Goal: Complete application form

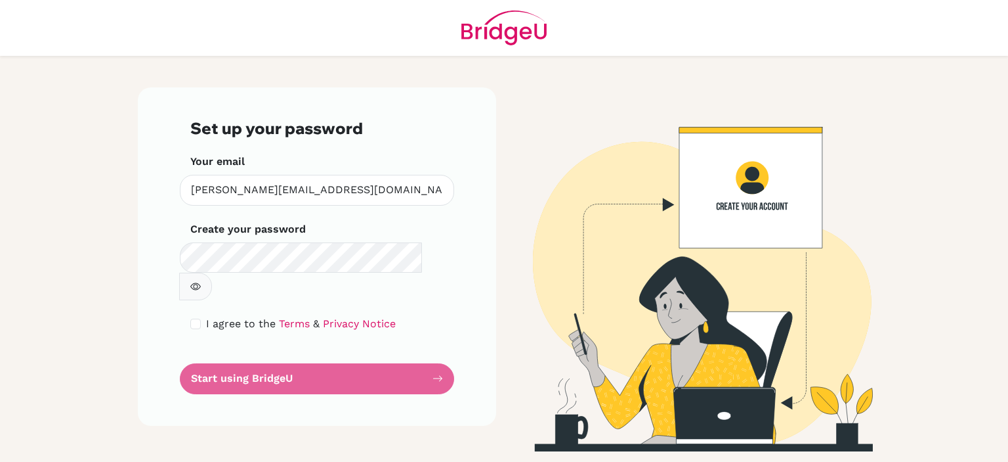
click at [198, 284] on icon "button" at bounding box center [196, 286] width 5 height 5
click at [194, 318] on input "checkbox" at bounding box center [195, 323] width 11 height 11
checkbox input "true"
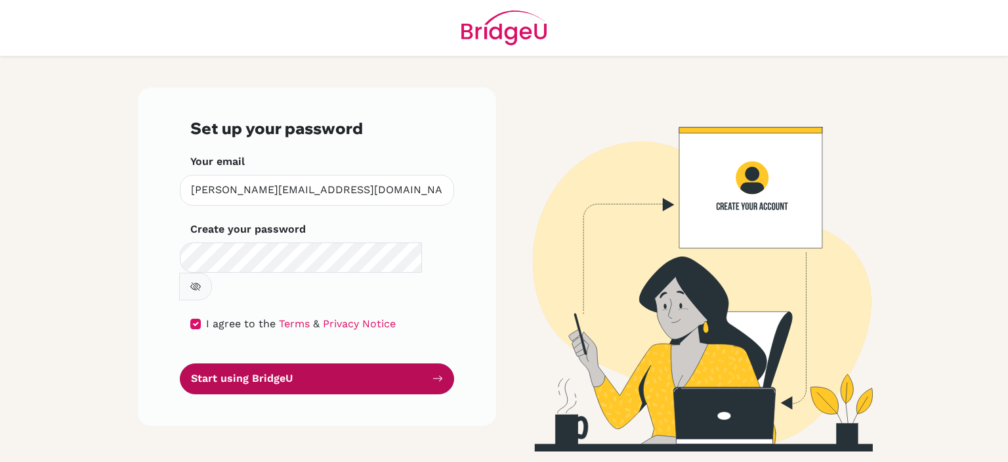
click at [292, 363] on button "Start using BridgeU" at bounding box center [317, 378] width 274 height 31
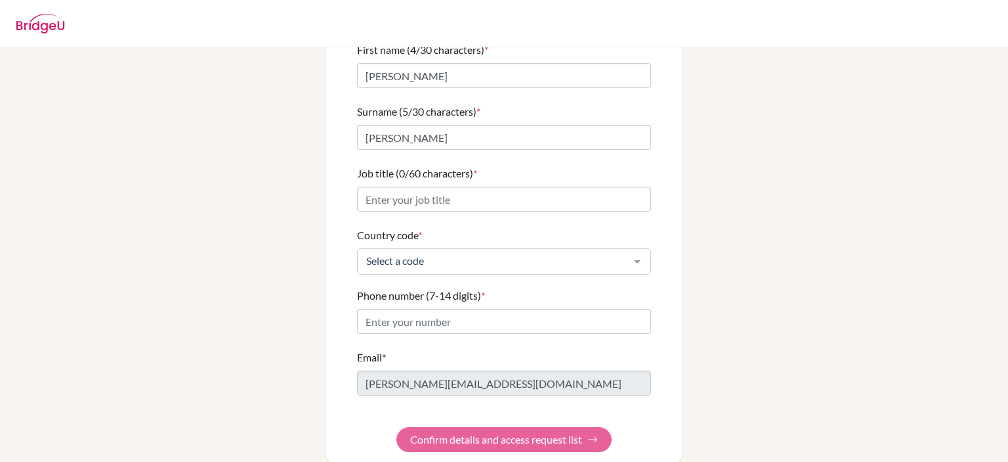
scroll to position [125, 0]
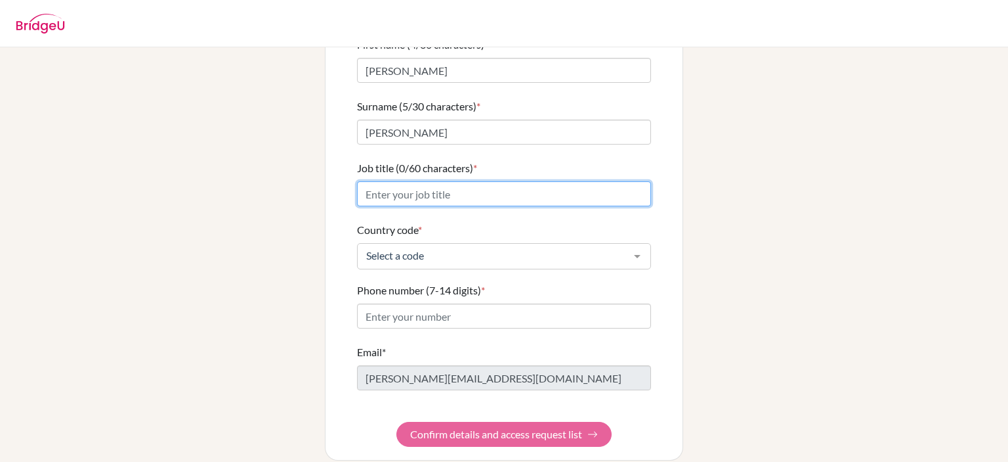
click at [419, 181] on input "Job title (0/60 characters) *" at bounding box center [504, 193] width 294 height 25
type input "Economics Teacher"
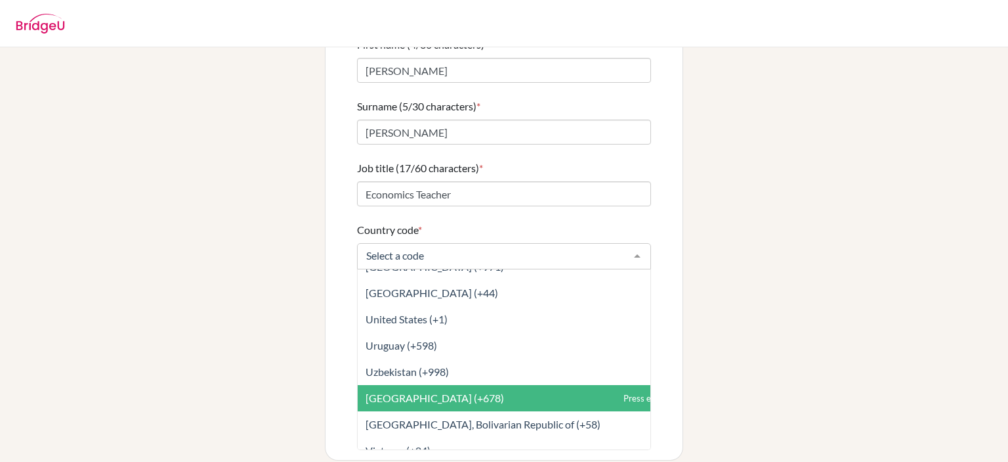
scroll to position [6051, 0]
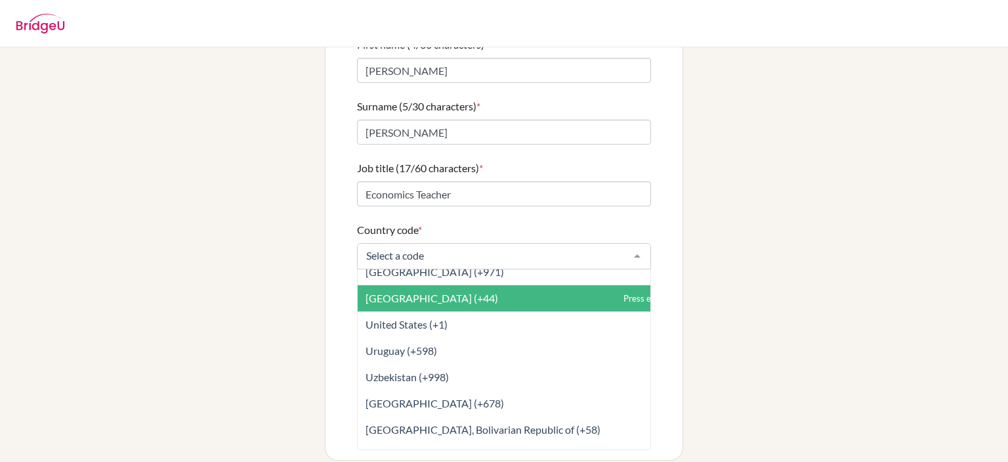
click at [421, 285] on span "United Kingdom (+44)" at bounding box center [533, 298] width 351 height 26
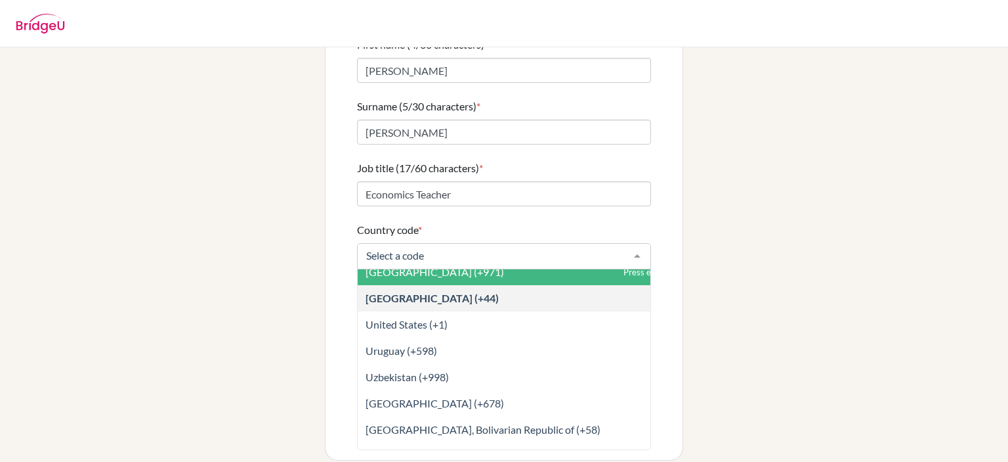
click at [466, 265] on span "United Arab Emirates (+971)" at bounding box center [435, 271] width 139 height 12
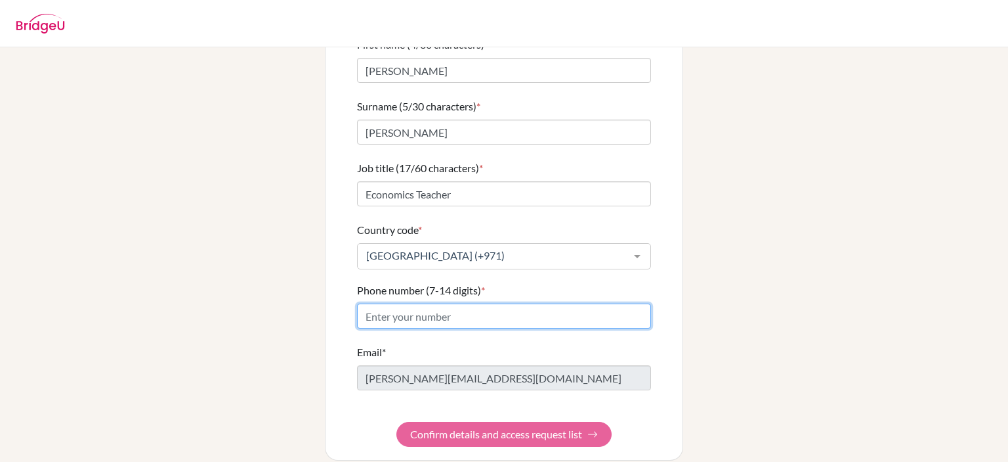
click at [427, 303] on input "Phone number (7-14 digits) *" at bounding box center [504, 315] width 294 height 25
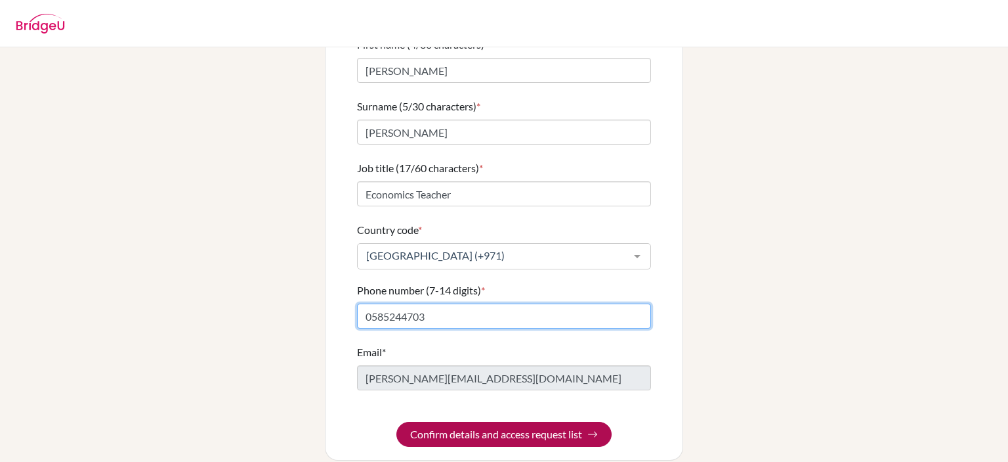
type input "0585244703"
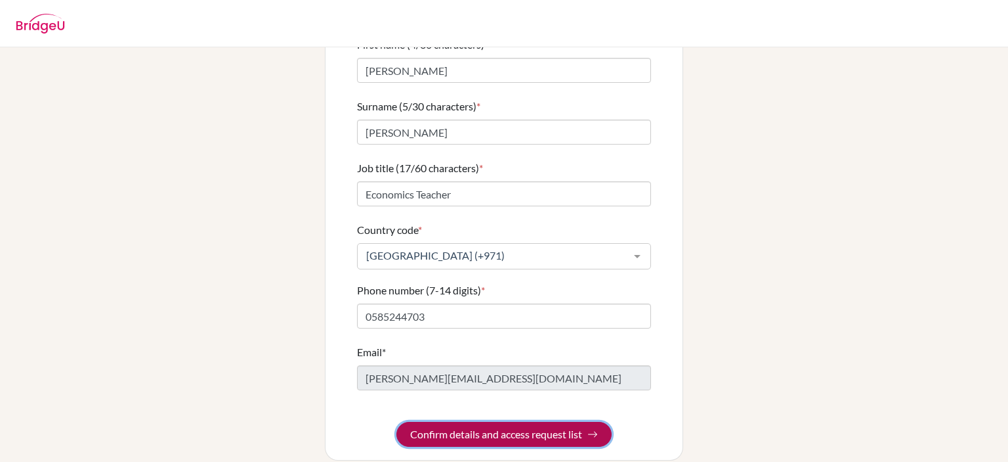
click at [477, 422] on button "Confirm details and access request list" at bounding box center [504, 434] width 215 height 25
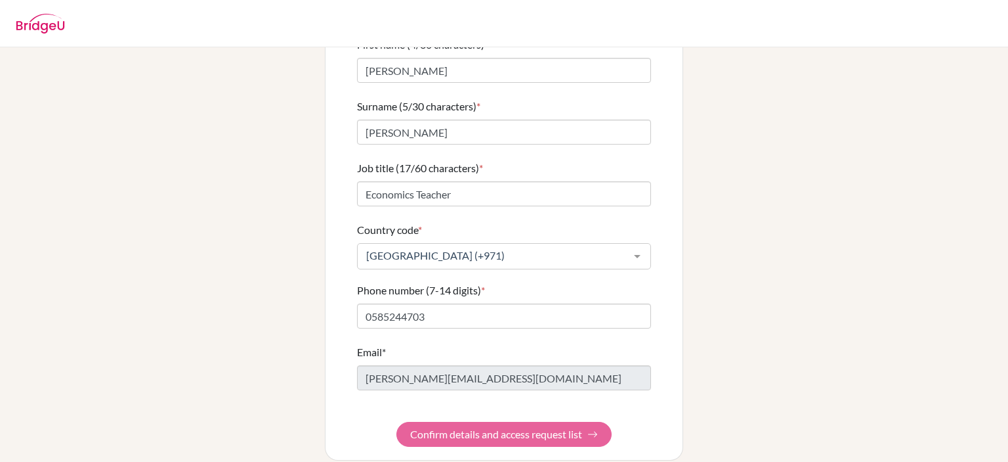
scroll to position [0, 0]
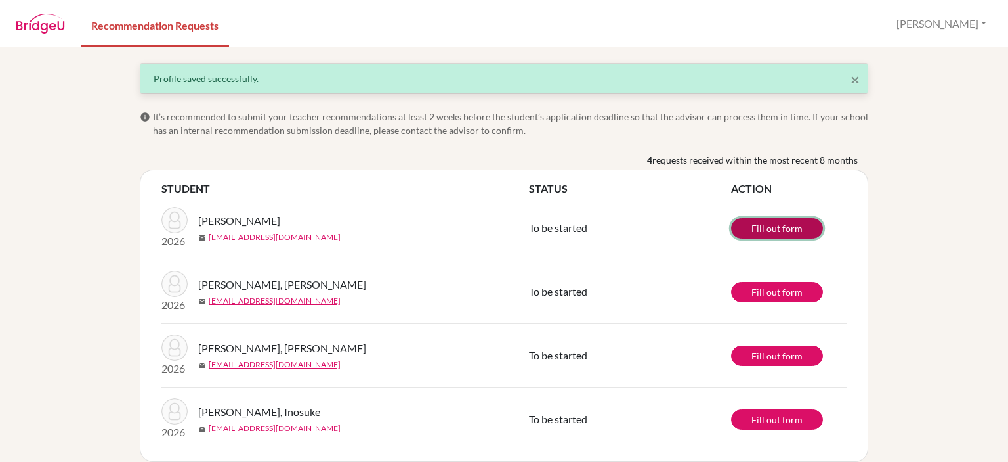
click at [768, 232] on link "Fill out form" at bounding box center [777, 228] width 92 height 20
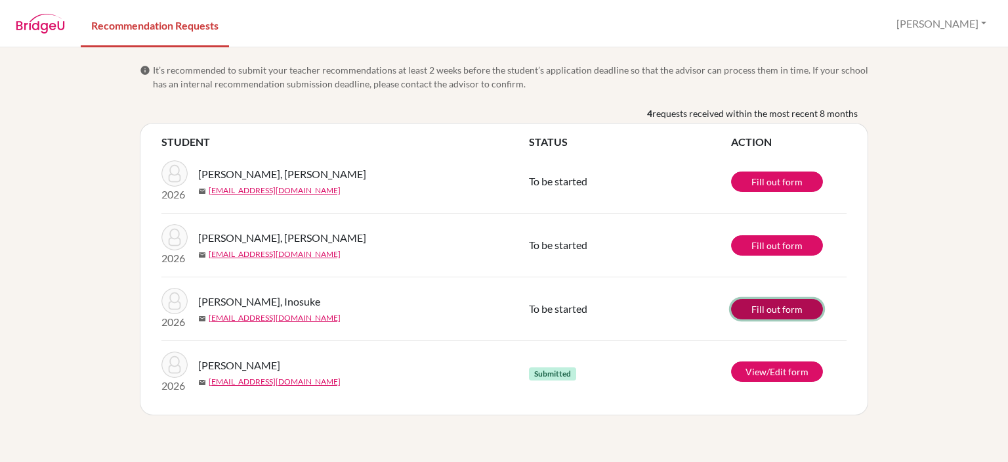
click at [745, 308] on link "Fill out form" at bounding box center [777, 309] width 92 height 20
click at [769, 172] on link "Fill out form" at bounding box center [777, 181] width 92 height 20
